Goal: Task Accomplishment & Management: Manage account settings

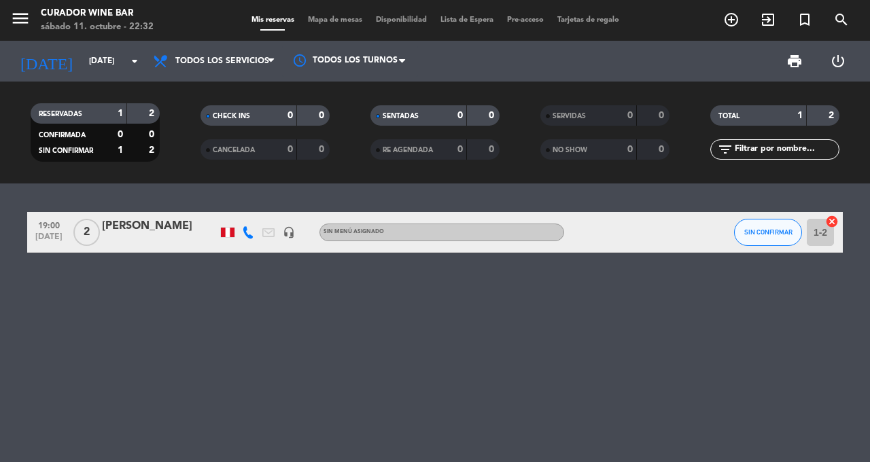
click at [28, 28] on icon "menu" at bounding box center [20, 18] width 20 height 20
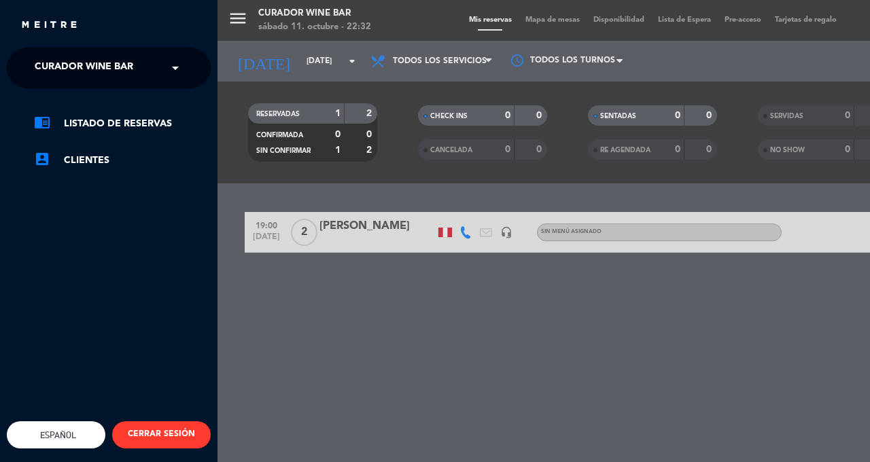
click at [288, 299] on div "menu Curador Wine Bar sábado 11. octubre - 22:32 Mis reservas Mapa de mesas Dis…" at bounding box center [653, 231] width 870 height 462
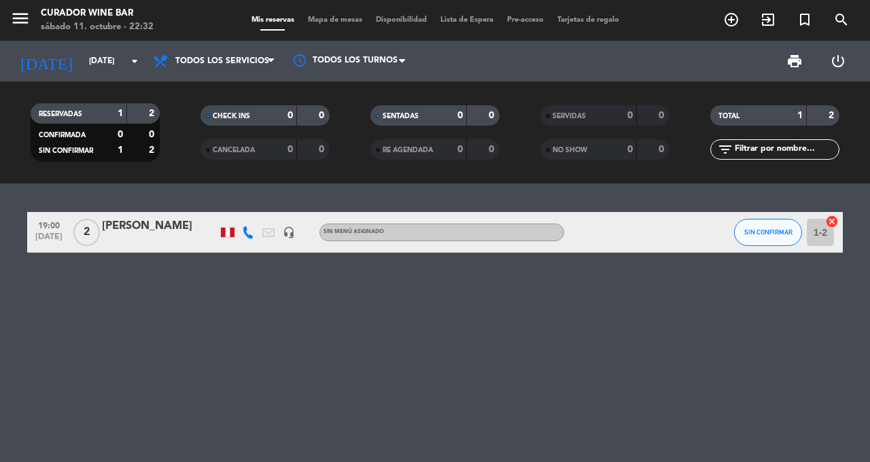
click at [129, 69] on input "[DATE]" at bounding box center [136, 61] width 108 height 23
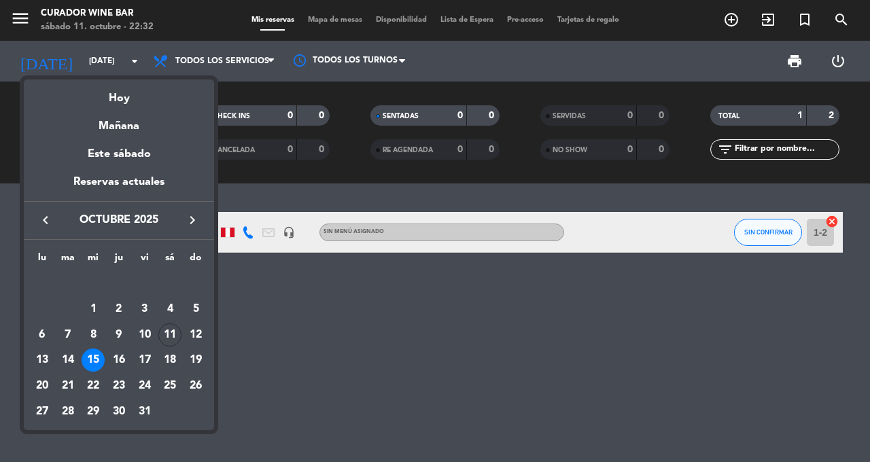
click at [147, 104] on div "Hoy" at bounding box center [119, 94] width 190 height 28
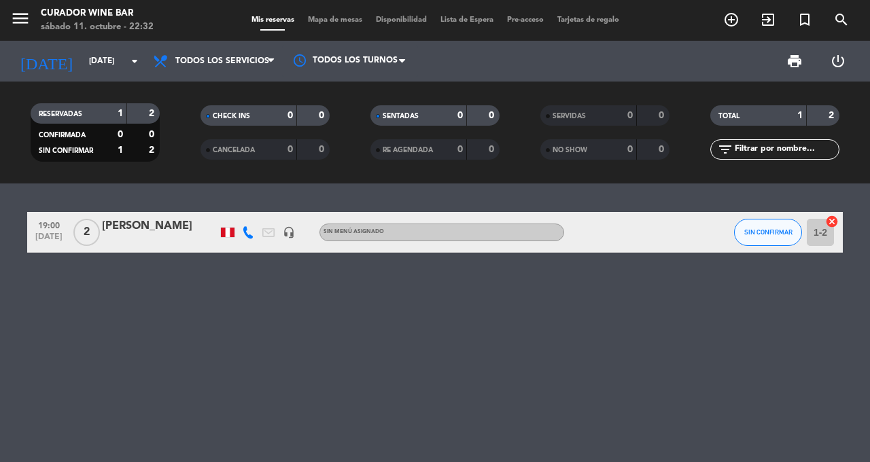
type input "[DATE]"
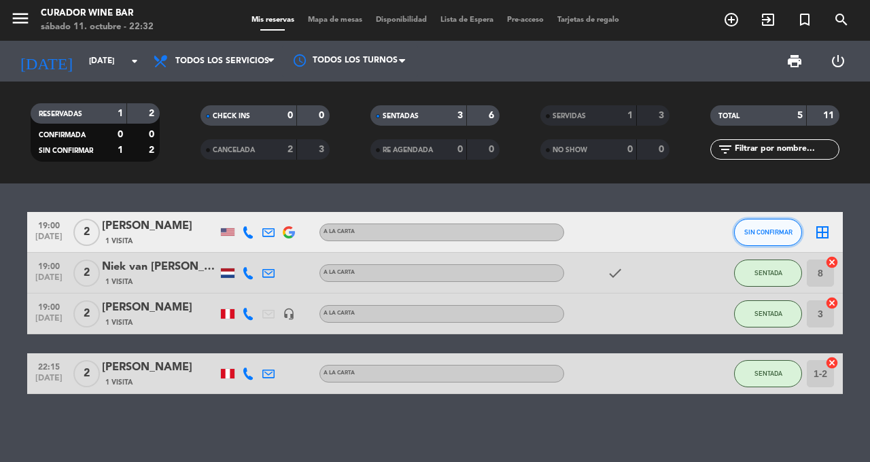
click at [767, 227] on button "SIN CONFIRMAR" at bounding box center [768, 232] width 68 height 27
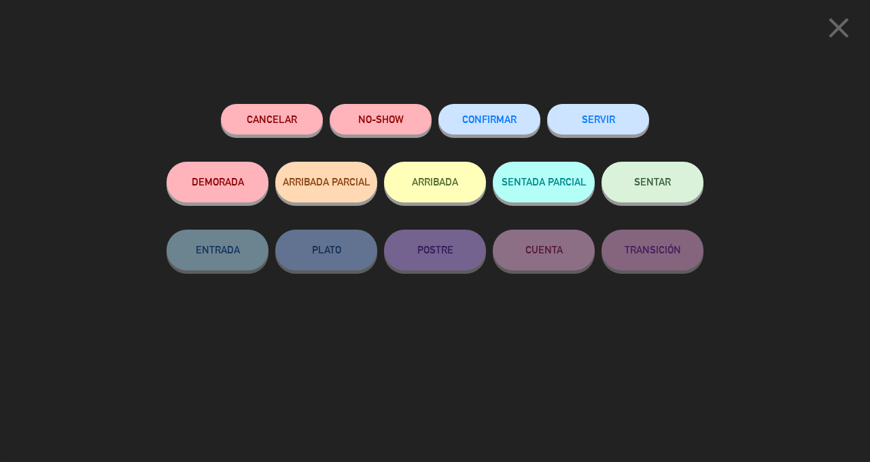
click at [636, 188] on span "SENTAR" at bounding box center [652, 182] width 37 height 12
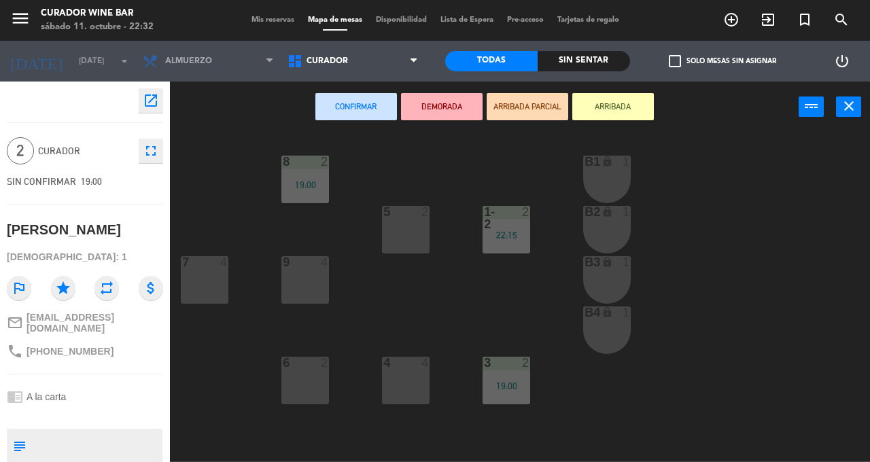
click at [393, 236] on div "5 2" at bounding box center [406, 230] width 48 height 48
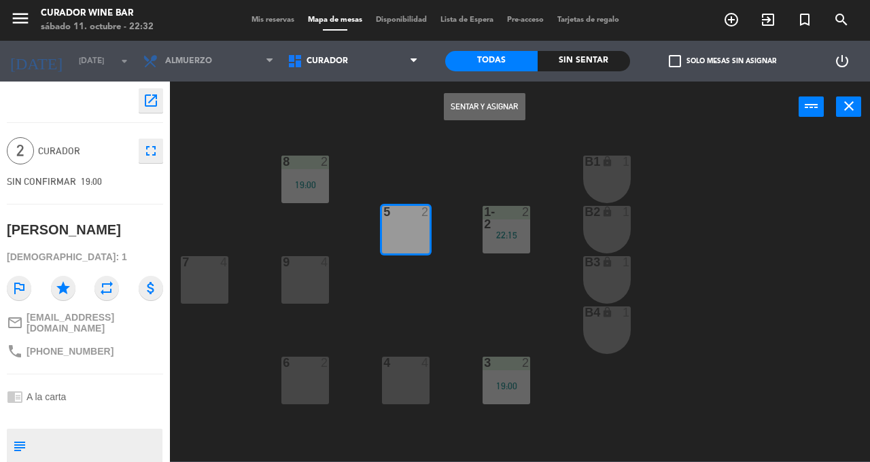
click at [475, 97] on button "Sentar y Asignar" at bounding box center [485, 106] width 82 height 27
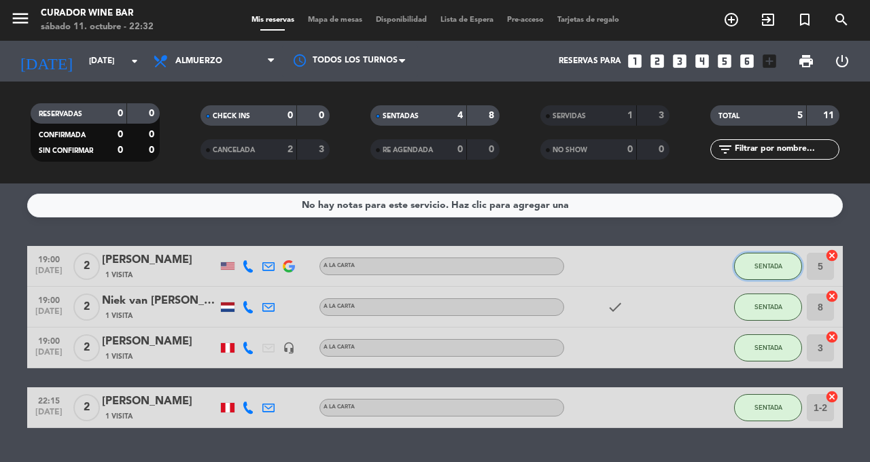
click at [750, 268] on button "SENTADA" at bounding box center [768, 266] width 68 height 27
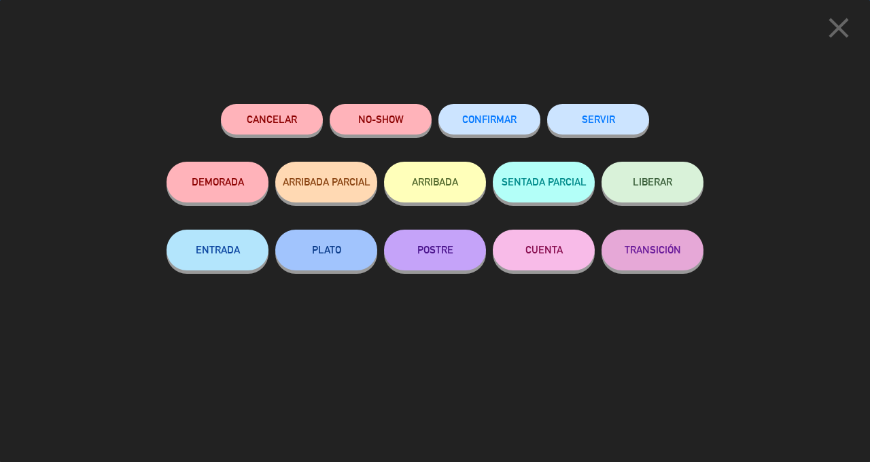
click at [587, 132] on button "SERVIR" at bounding box center [598, 119] width 102 height 31
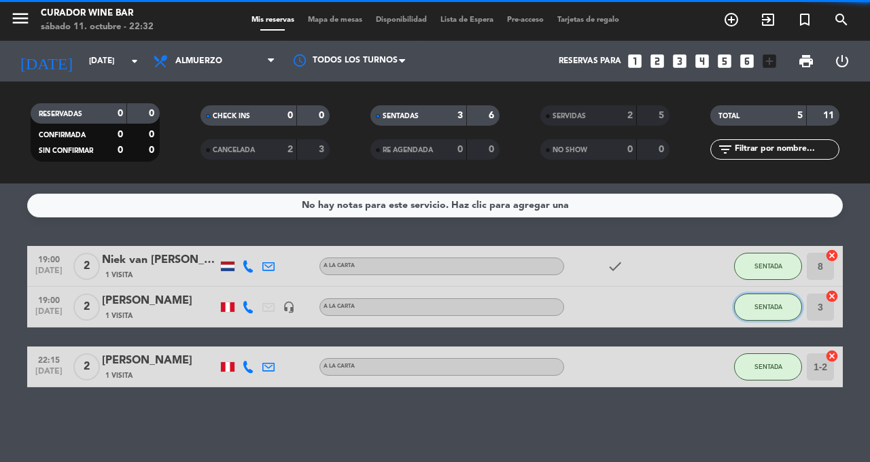
click at [763, 304] on span "SENTADA" at bounding box center [769, 306] width 28 height 7
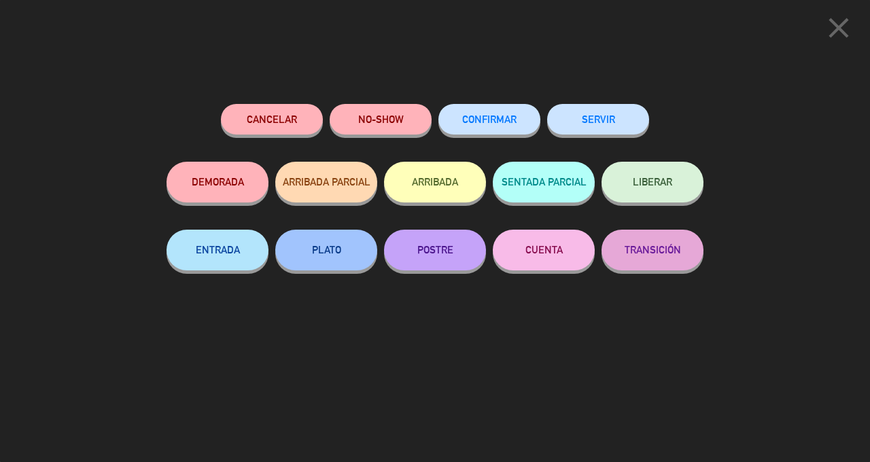
click at [595, 94] on div "Cancelar NO-SHOW CONFIRMAR SERVIR DEMORADA ARRIBADA PARCIAL ARRIBADA SENTADA PA…" at bounding box center [435, 278] width 556 height 368
click at [605, 122] on button "SERVIR" at bounding box center [598, 119] width 102 height 31
click at [600, 117] on button "SERVIR" at bounding box center [598, 119] width 102 height 31
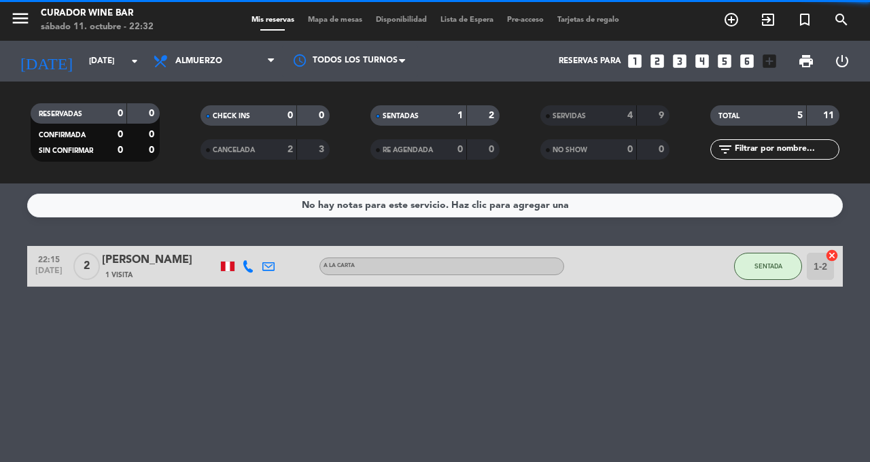
click at [763, 325] on div "No hay notas para este servicio. Haz clic para agregar una 22:15 oct. 11 2 Fabi…" at bounding box center [435, 323] width 870 height 279
click at [753, 274] on button "SENTADA" at bounding box center [768, 266] width 68 height 27
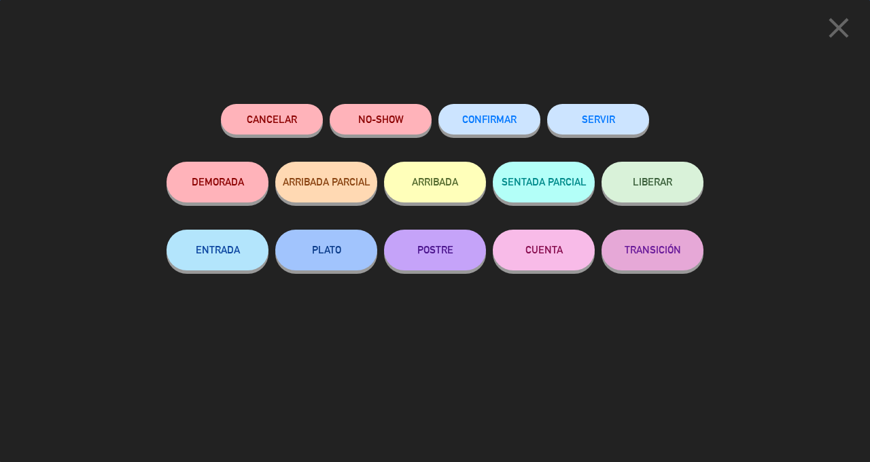
click at [596, 124] on button "SERVIR" at bounding box center [598, 119] width 102 height 31
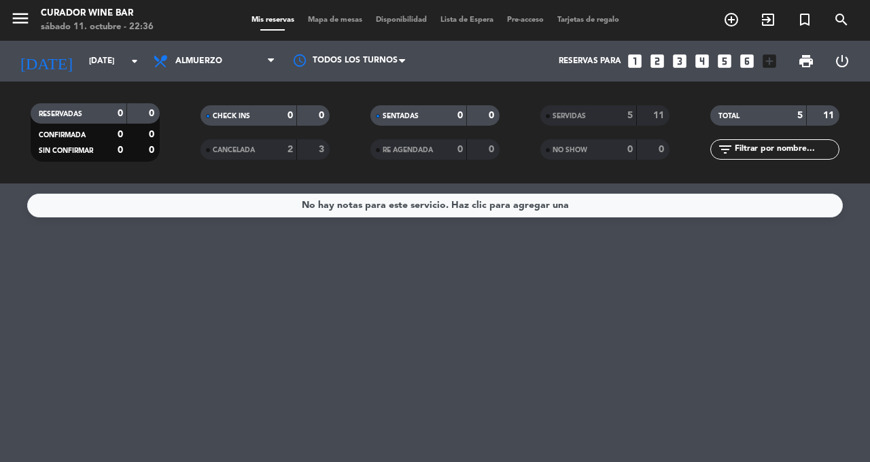
click at [139, 56] on icon "arrow_drop_down" at bounding box center [134, 61] width 16 height 16
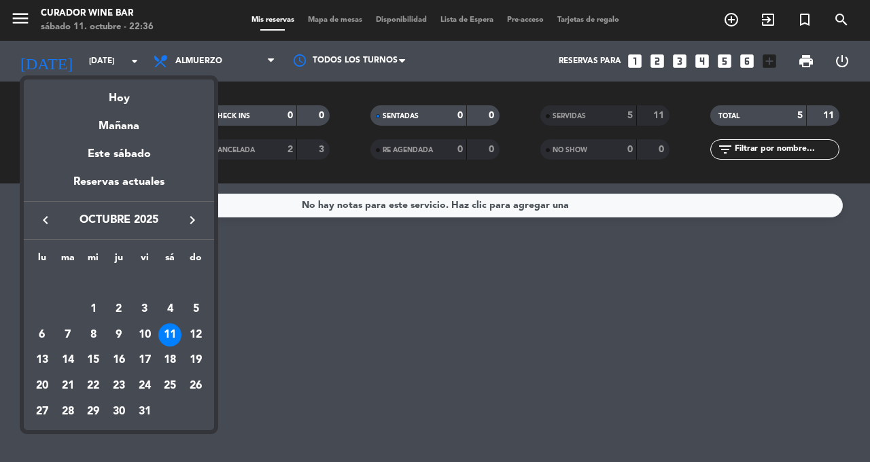
click at [52, 373] on td "13" at bounding box center [42, 360] width 26 height 26
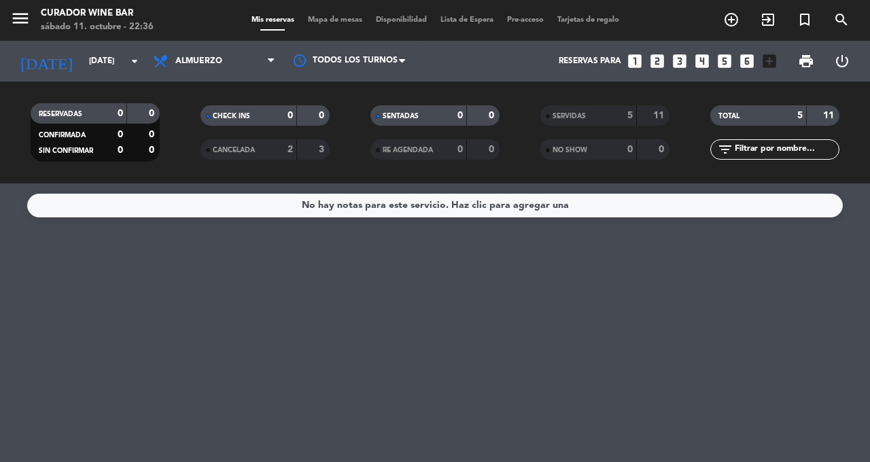
type input "[DATE]"
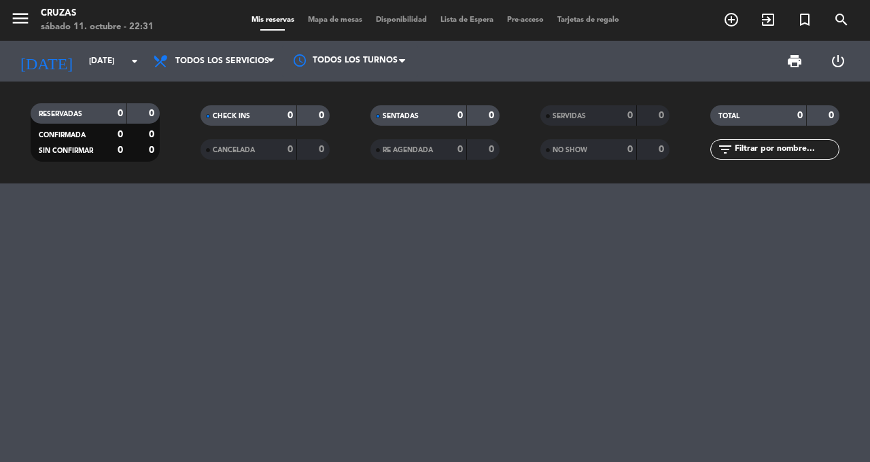
click at [133, 70] on input "[DATE]" at bounding box center [136, 61] width 108 height 23
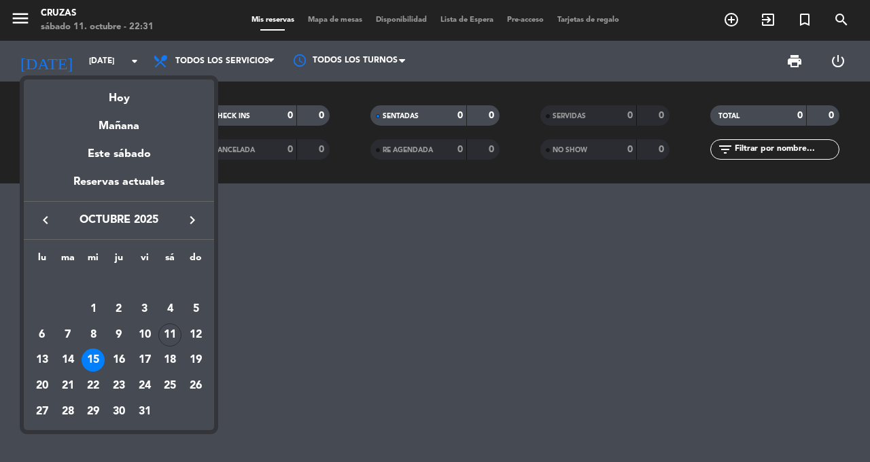
click at [146, 99] on div "Hoy" at bounding box center [119, 94] width 190 height 28
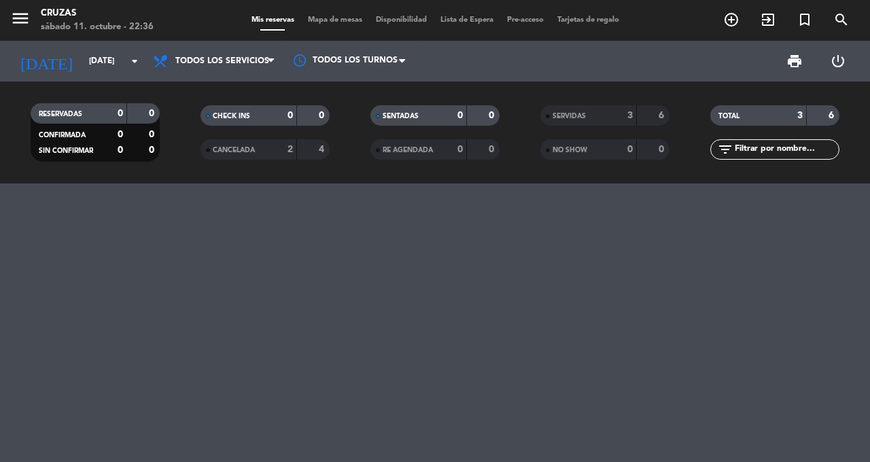
click at [133, 66] on icon "arrow_drop_down" at bounding box center [134, 61] width 16 height 16
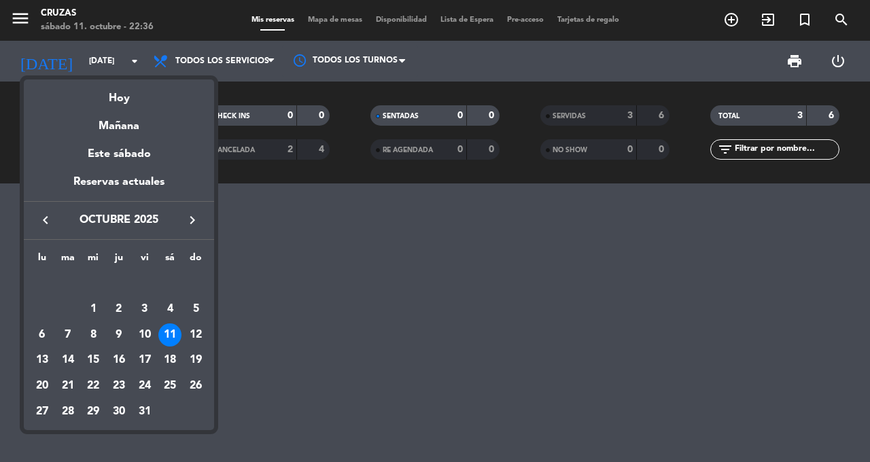
click at [51, 373] on td "20" at bounding box center [42, 386] width 26 height 26
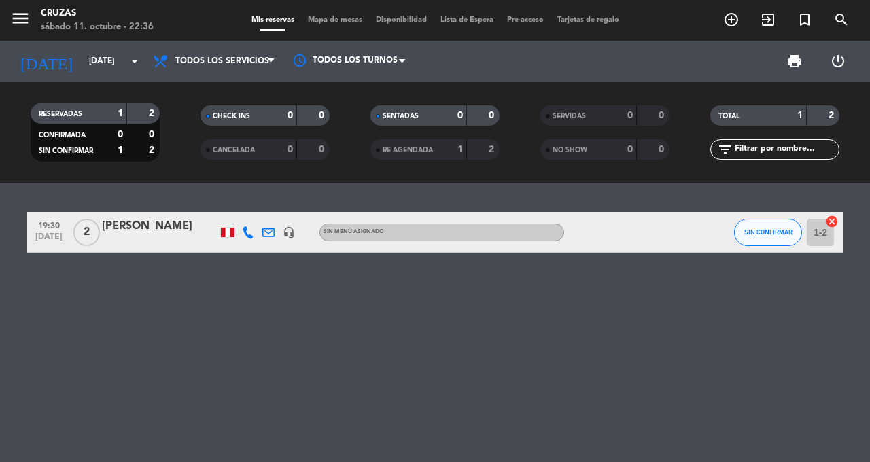
click at [135, 61] on icon "arrow_drop_down" at bounding box center [134, 61] width 16 height 16
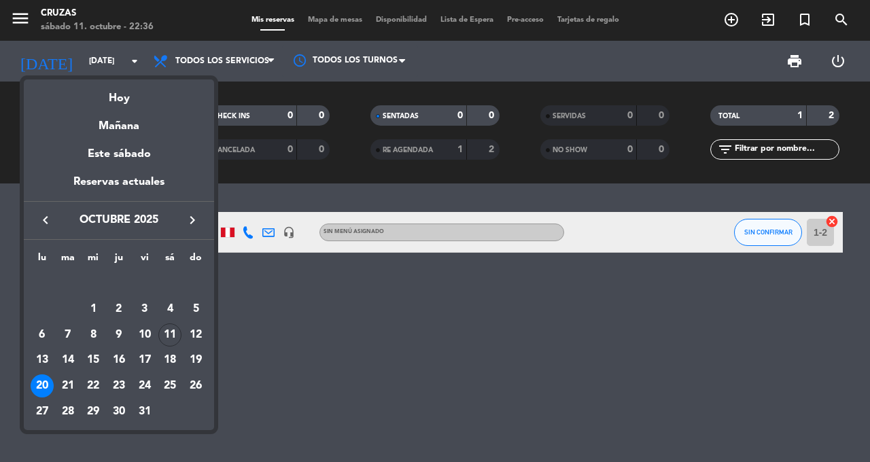
click at [55, 367] on td "14" at bounding box center [68, 360] width 26 height 26
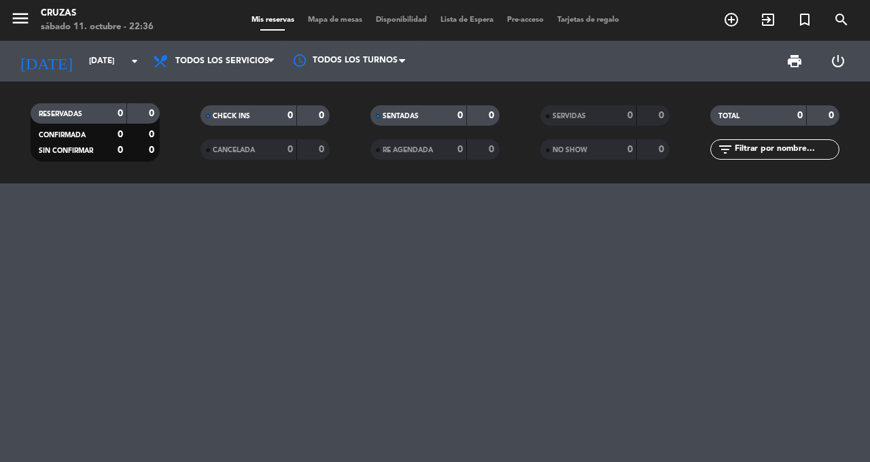
click at [124, 63] on input "[DATE]" at bounding box center [136, 61] width 108 height 23
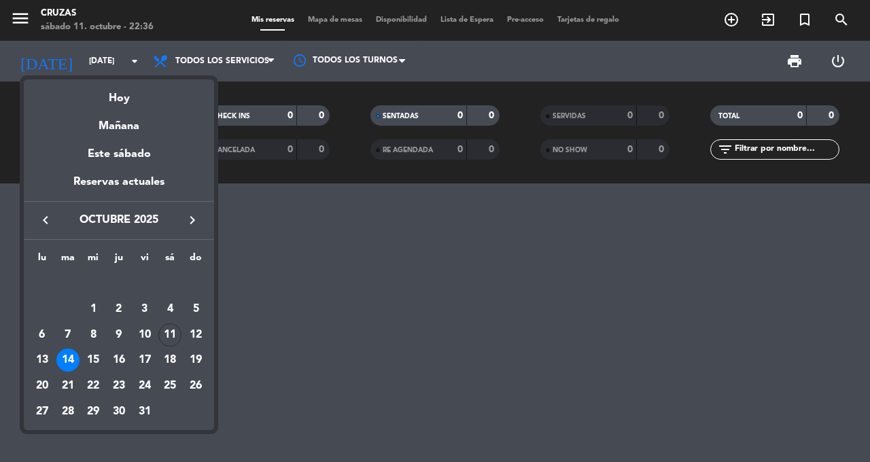
click at [43, 366] on div "13" at bounding box center [42, 360] width 23 height 23
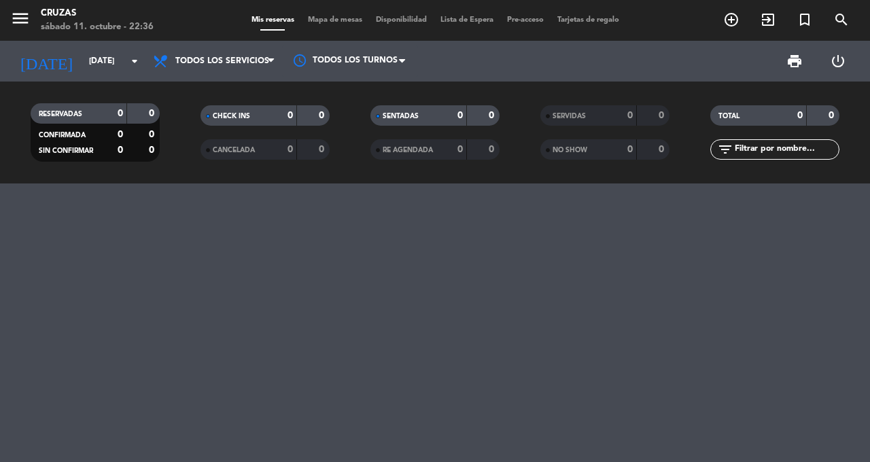
type input "[DATE]"
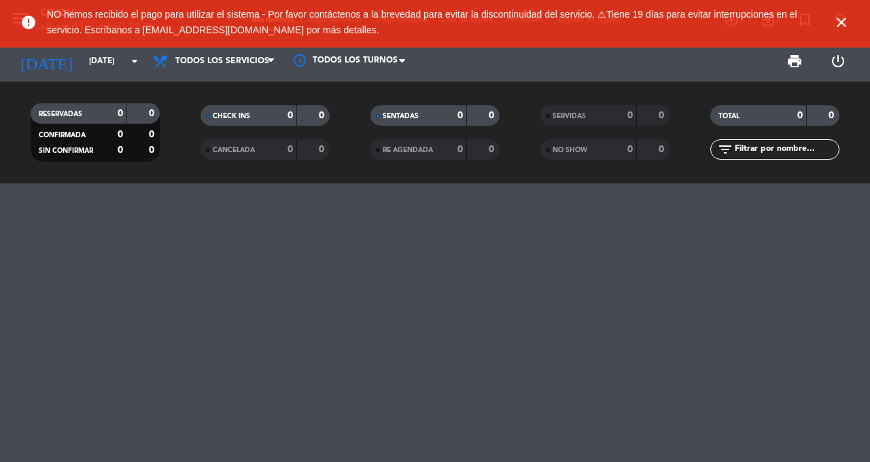
click at [837, 27] on icon "close" at bounding box center [841, 22] width 16 height 16
